Goal: Register for event/course

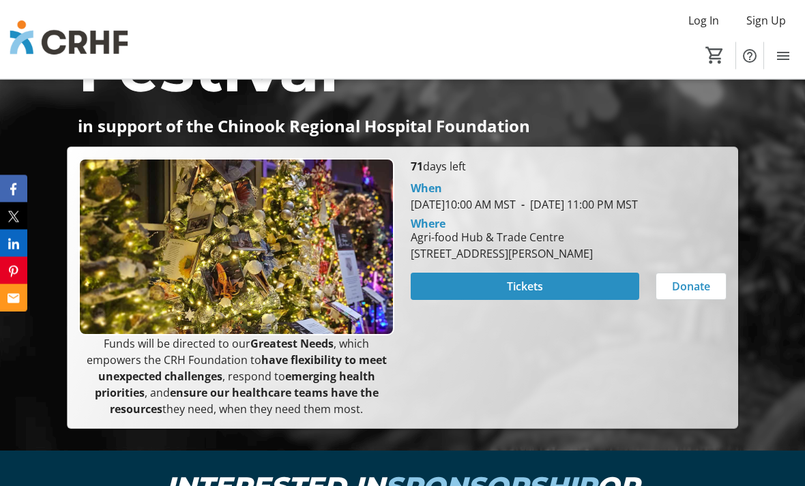
scroll to position [348, 0]
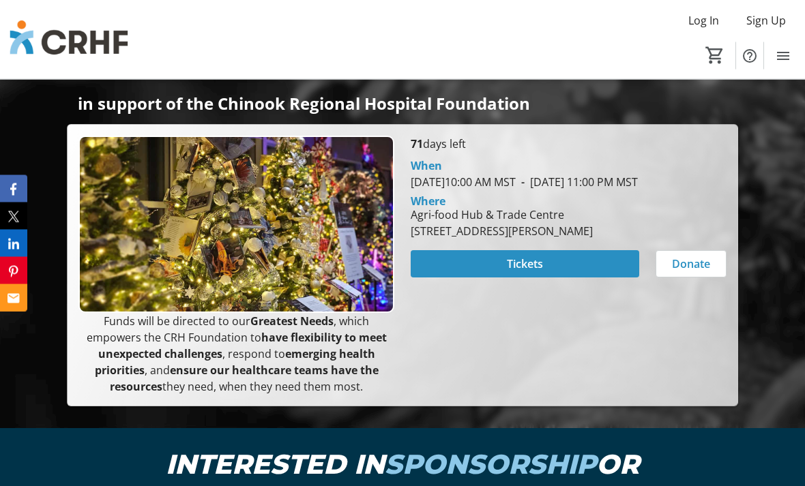
click at [475, 279] on span at bounding box center [524, 264] width 228 height 33
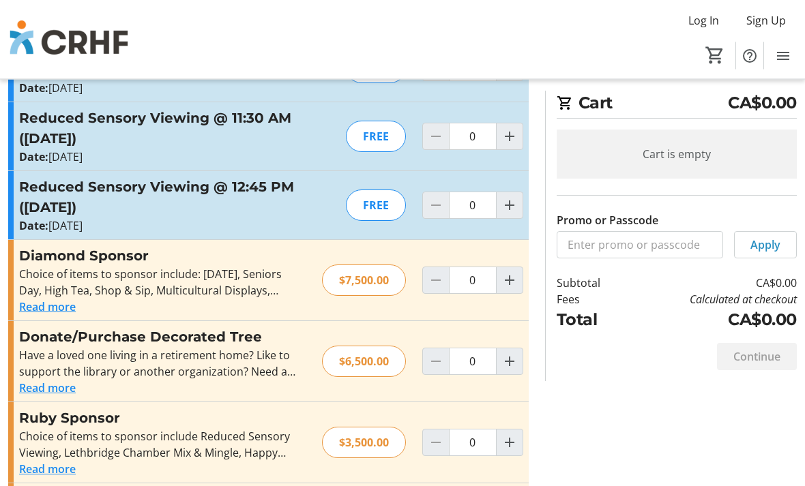
scroll to position [1295, 0]
click at [31, 379] on button "Read more" at bounding box center [47, 387] width 57 height 16
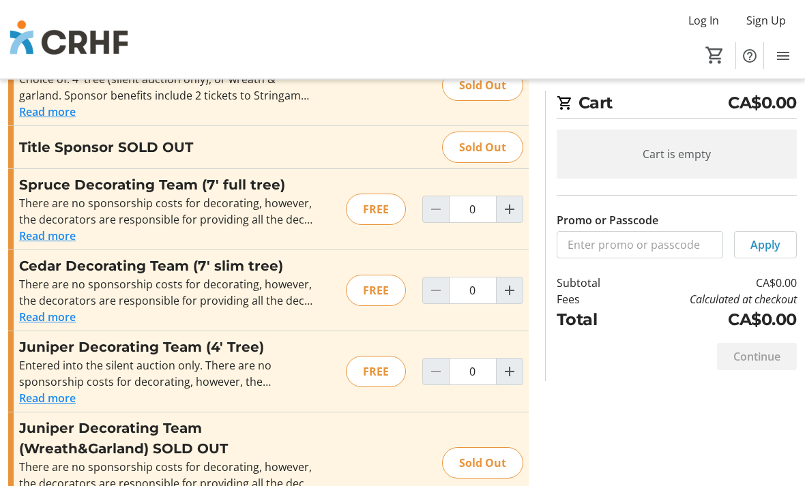
scroll to position [2099, 0]
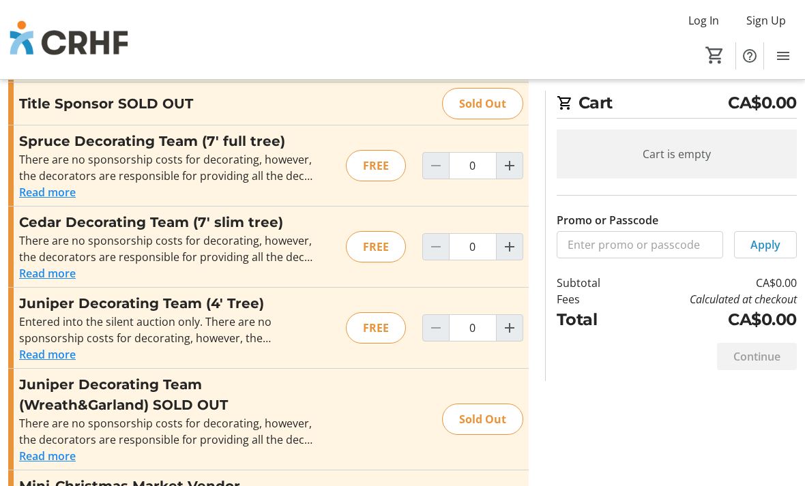
scroll to position [2131, 0]
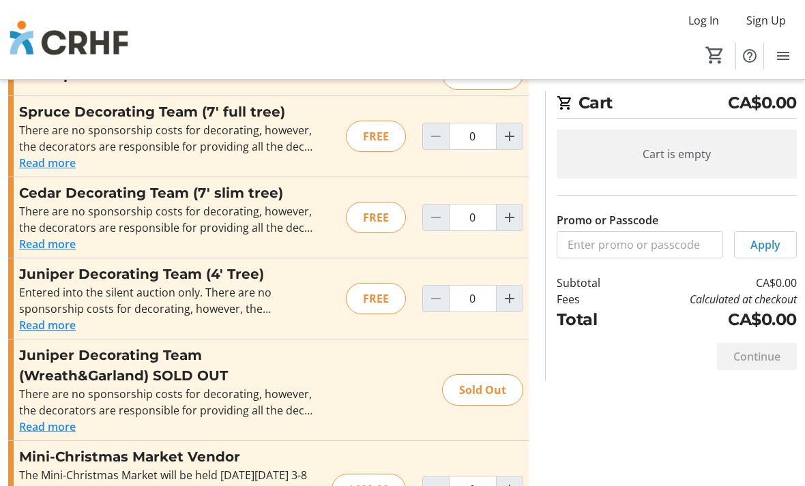
click at [38, 419] on button "Read more" at bounding box center [47, 427] width 57 height 16
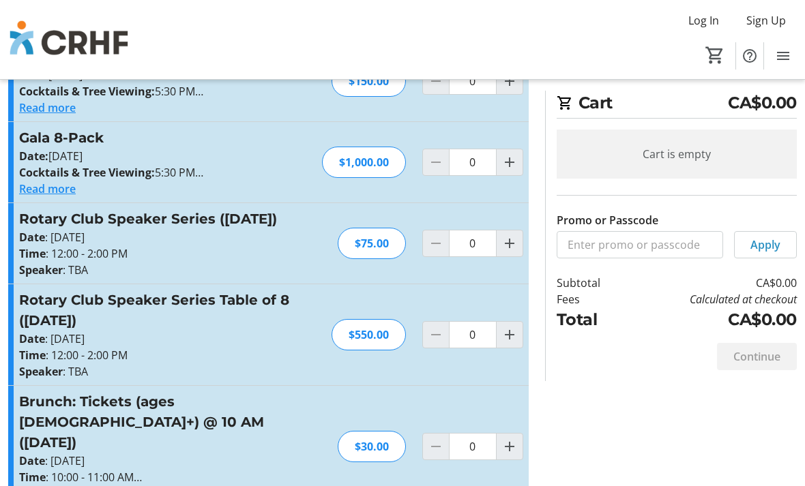
scroll to position [0, 0]
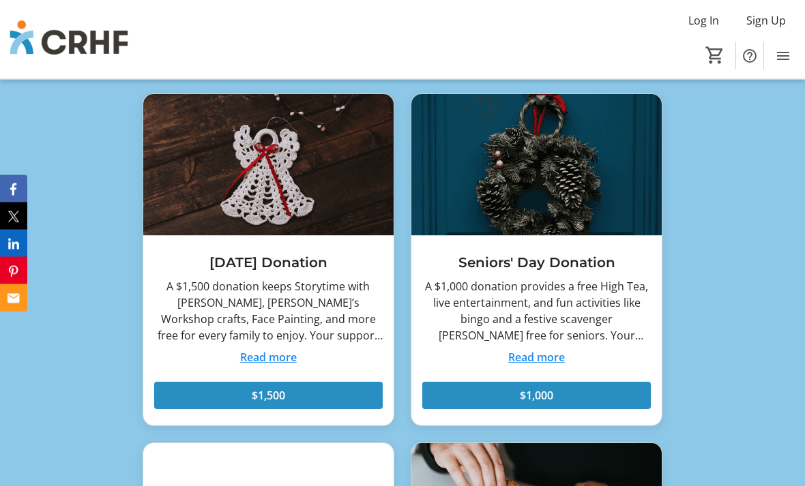
scroll to position [6070, 0]
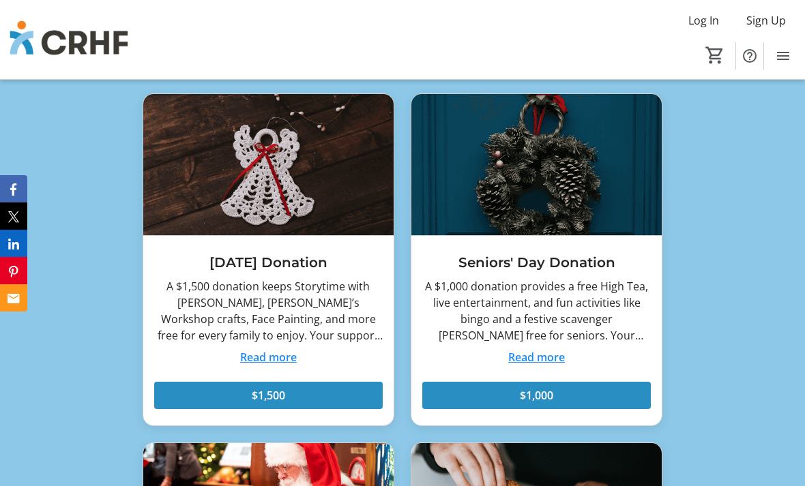
click at [525, 365] on button "Read more" at bounding box center [536, 357] width 57 height 16
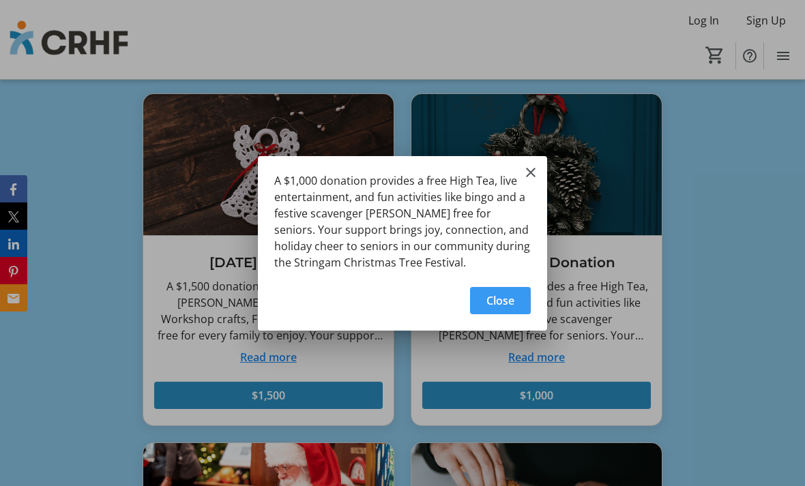
click at [493, 308] on span "Close" at bounding box center [500, 301] width 28 height 16
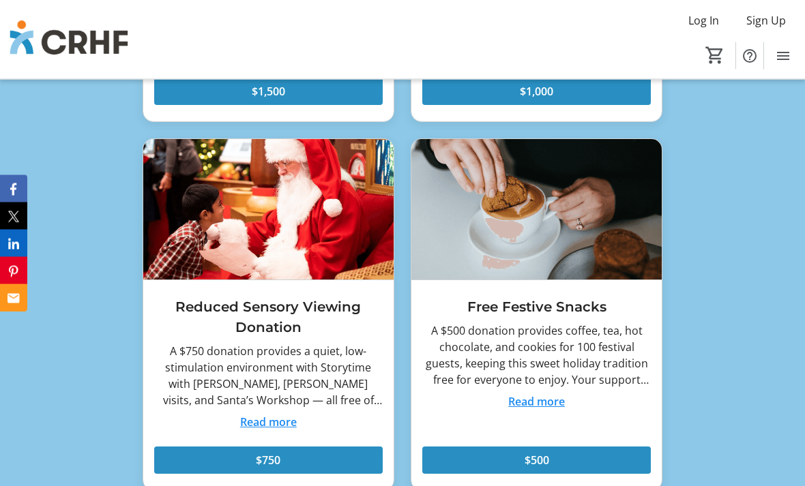
scroll to position [6376, 0]
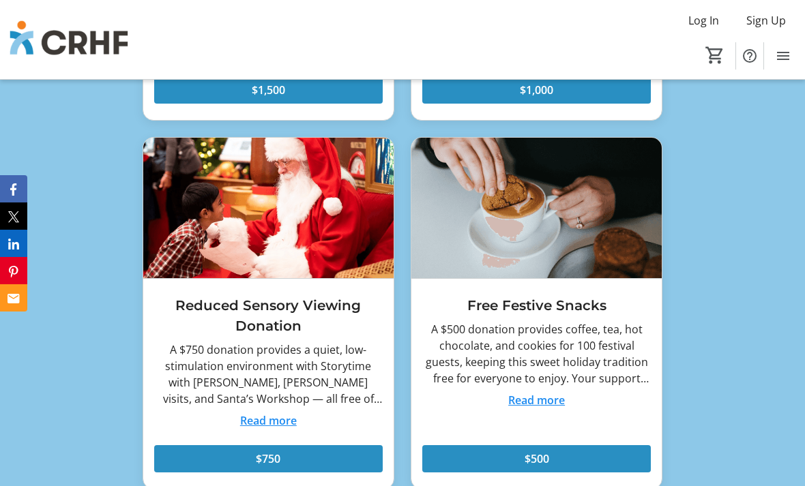
click at [522, 387] on div "A $500 donation provides coffee, tea, hot chocolate, and cookies for 100 festiv…" at bounding box center [536, 353] width 228 height 65
click at [532, 408] on button "Read more" at bounding box center [536, 400] width 57 height 16
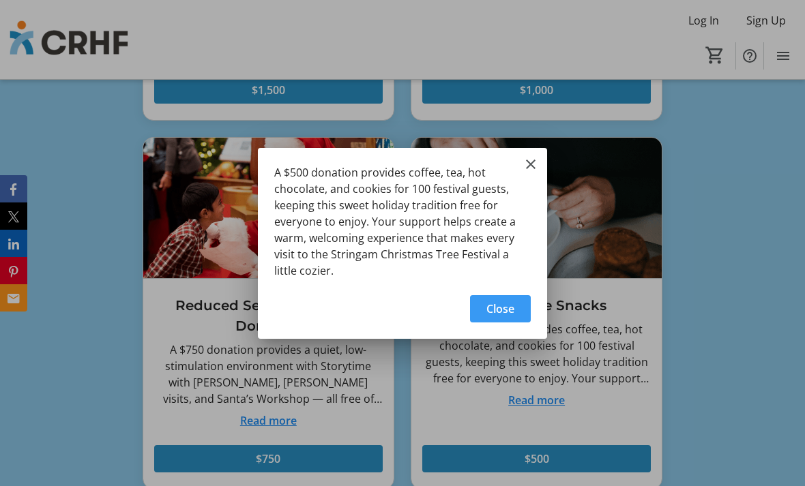
click at [501, 311] on span "Close" at bounding box center [500, 309] width 28 height 16
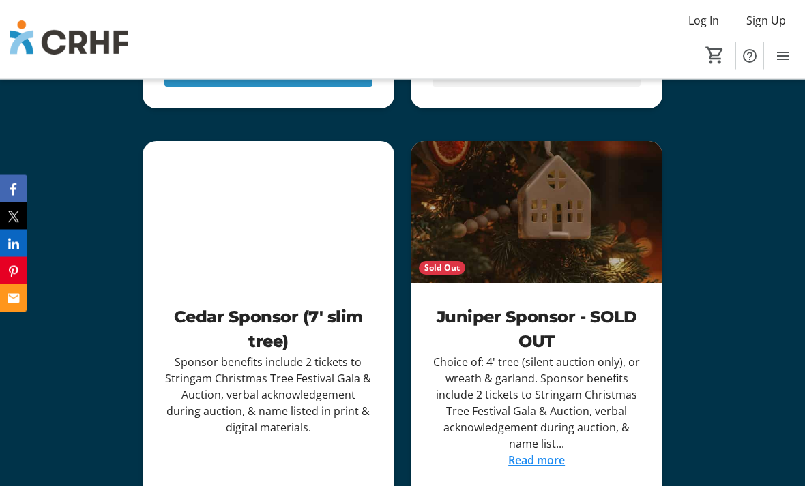
scroll to position [5307, 0]
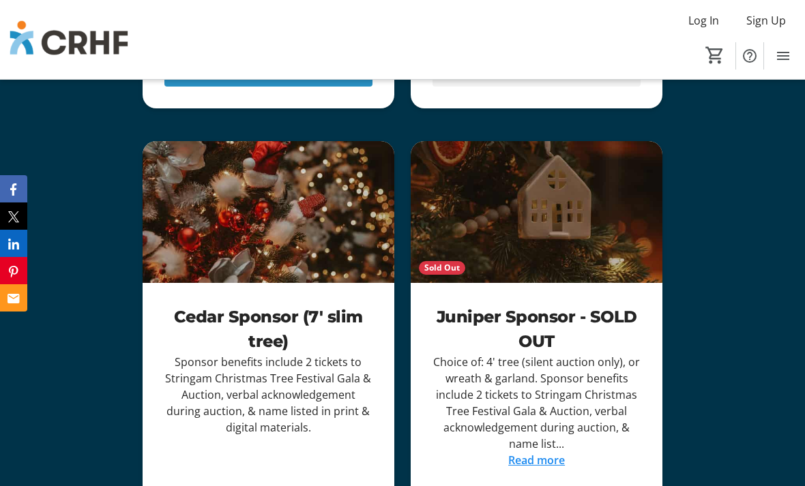
click at [779, 48] on mat-icon "Menu" at bounding box center [783, 56] width 16 height 16
